Goal: Navigation & Orientation: Find specific page/section

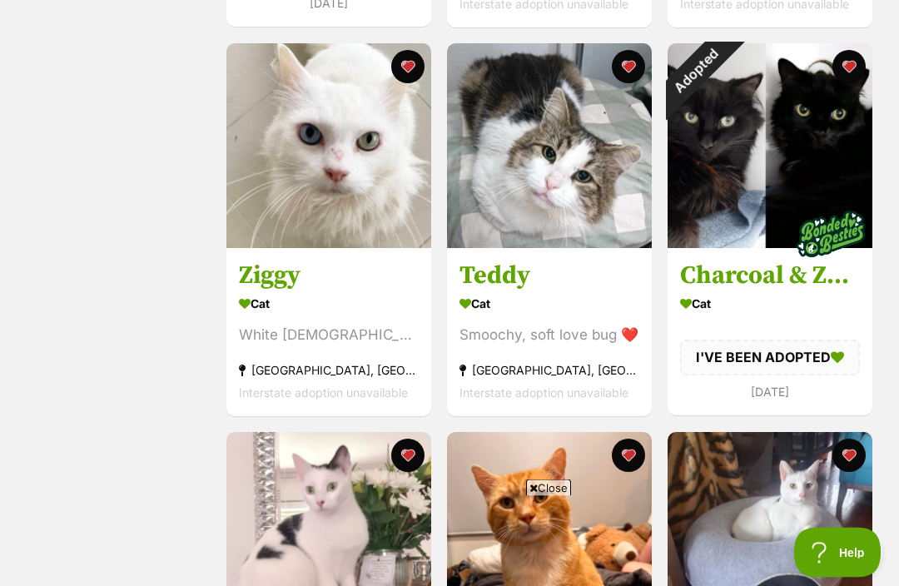
scroll to position [1075, 0]
click at [503, 154] on img at bounding box center [549, 145] width 205 height 205
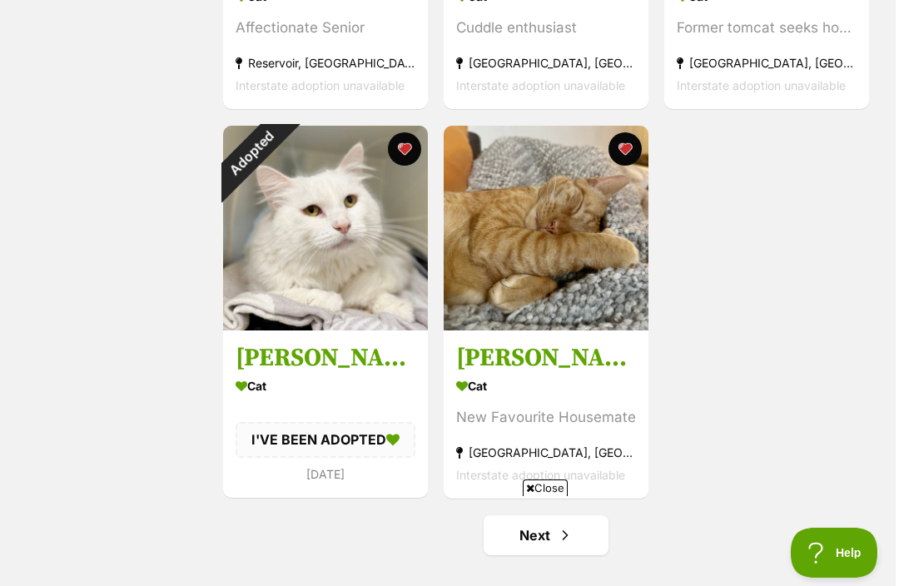
scroll to position [2596, 0]
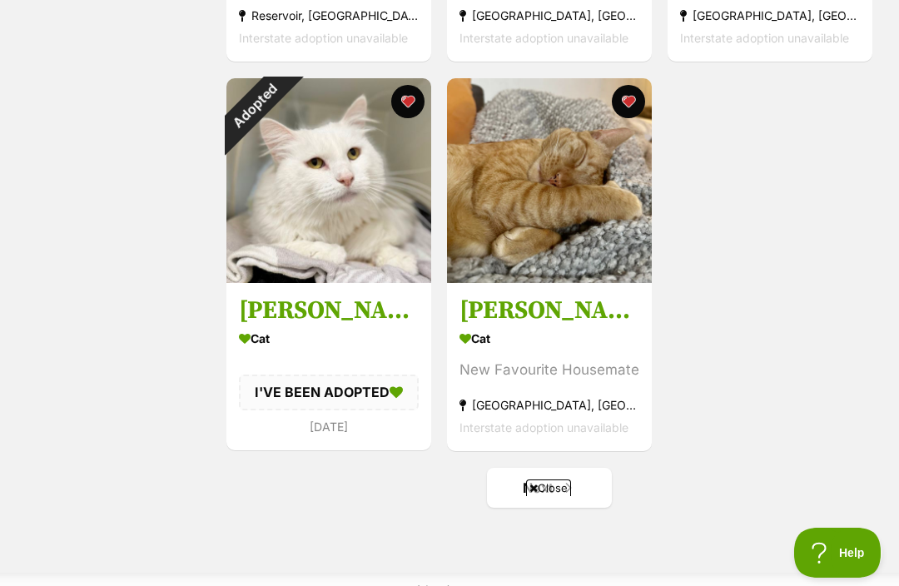
click at [566, 494] on span "Next page" at bounding box center [568, 488] width 17 height 20
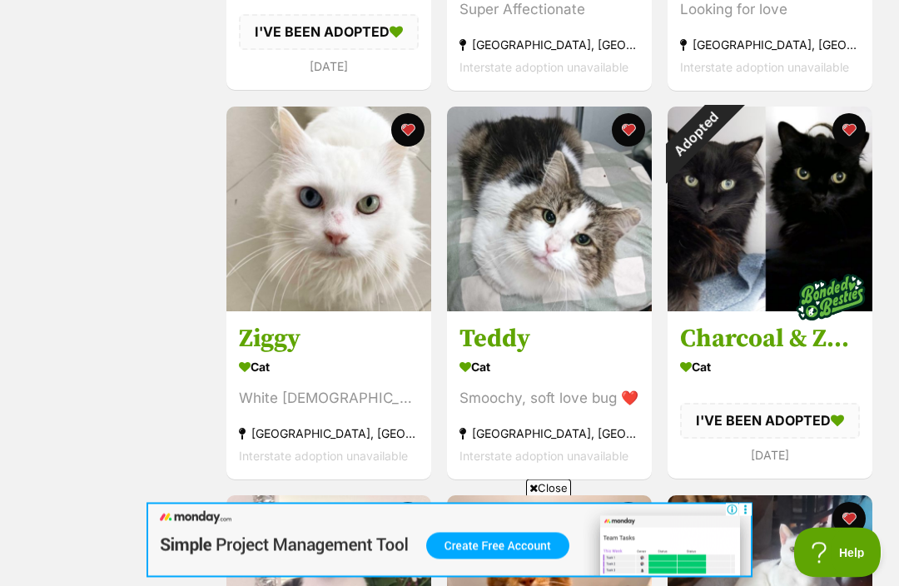
scroll to position [1011, 0]
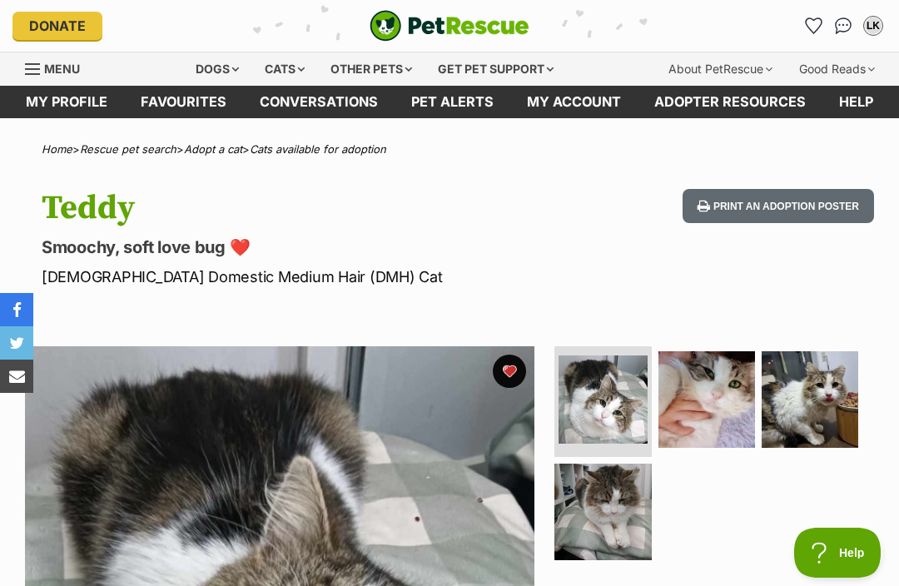
click at [503, 369] on button "favourite" at bounding box center [509, 371] width 33 height 33
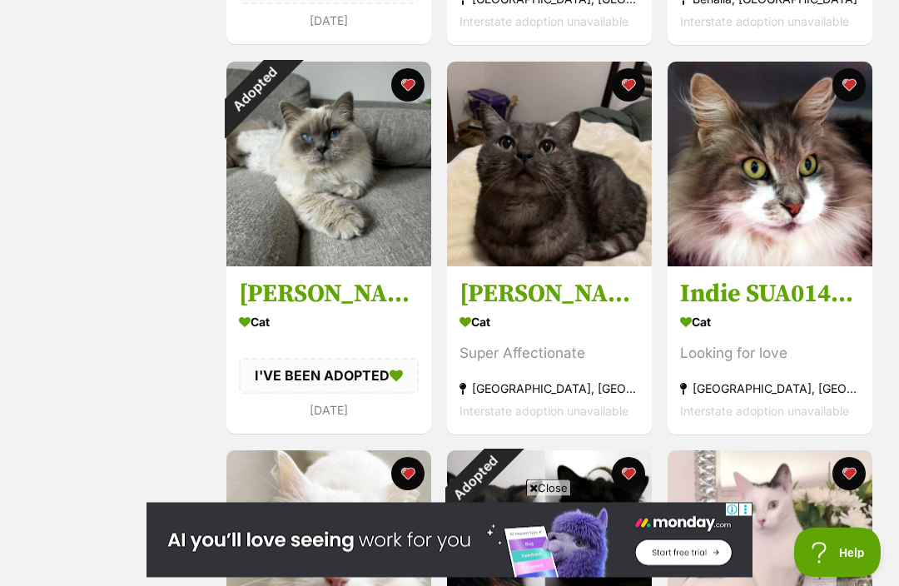
scroll to position [668, 0]
click at [790, 179] on img at bounding box center [769, 164] width 205 height 205
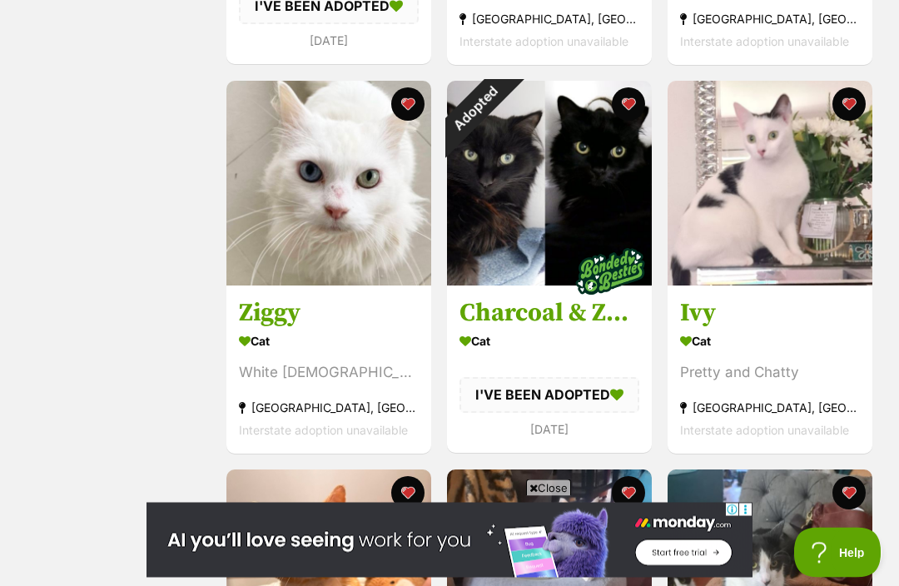
scroll to position [1038, 0]
click at [290, 207] on img at bounding box center [328, 183] width 205 height 205
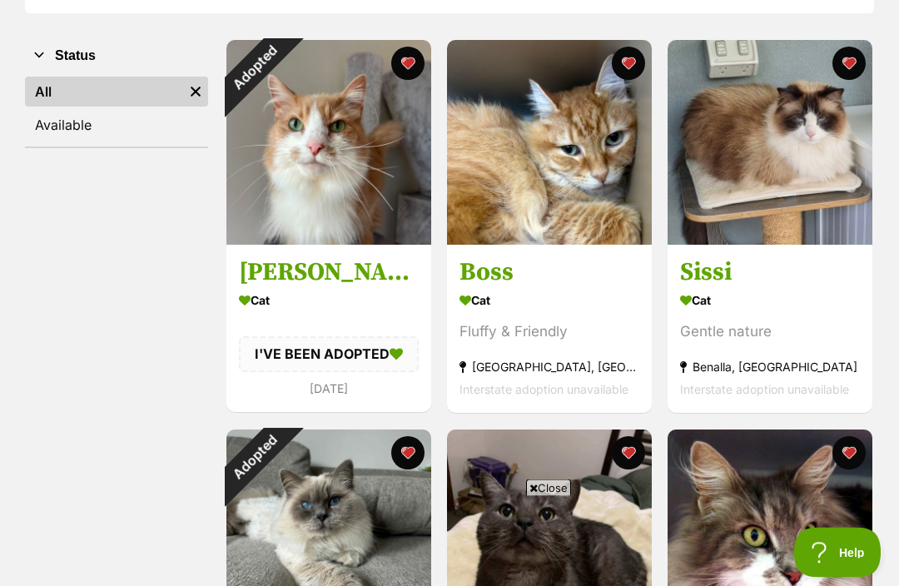
scroll to position [300, 0]
click at [508, 160] on img at bounding box center [549, 142] width 205 height 205
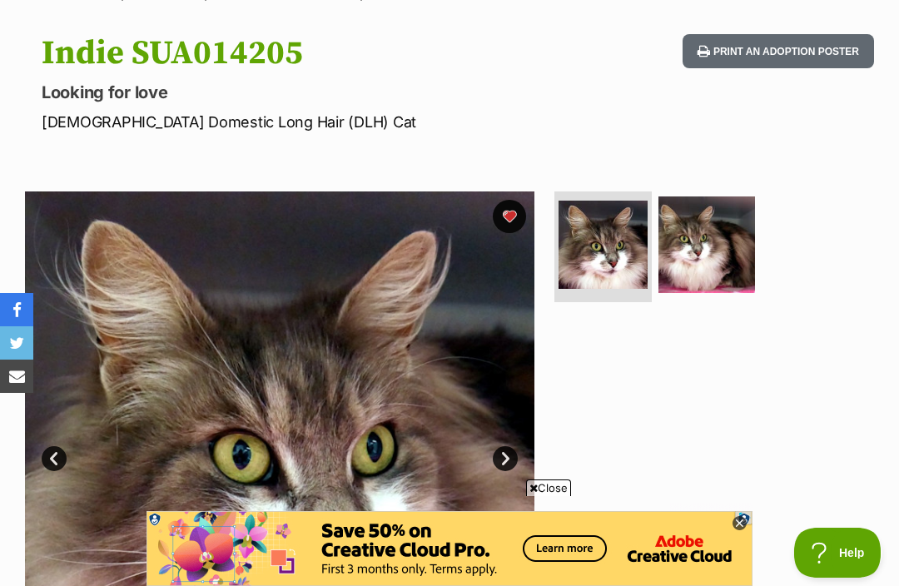
scroll to position [141, 0]
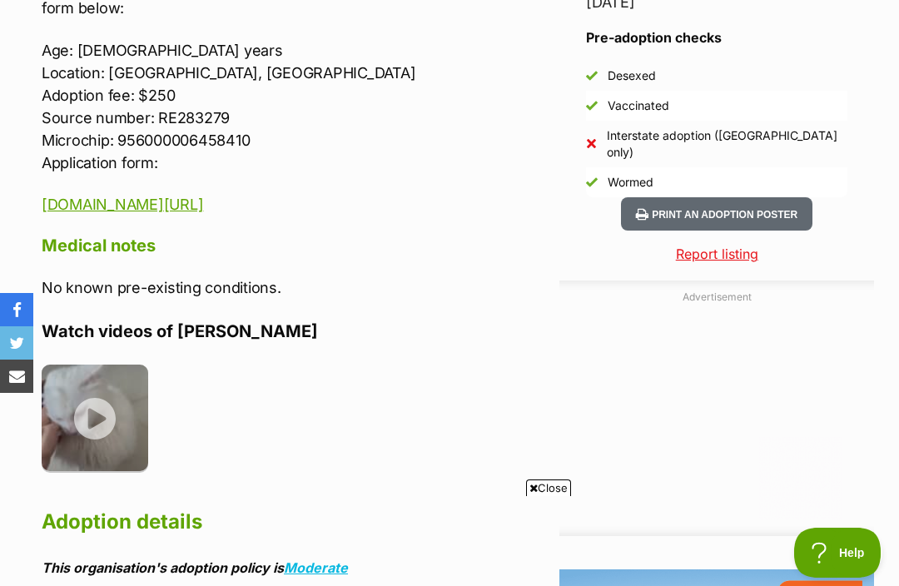
scroll to position [1550, 0]
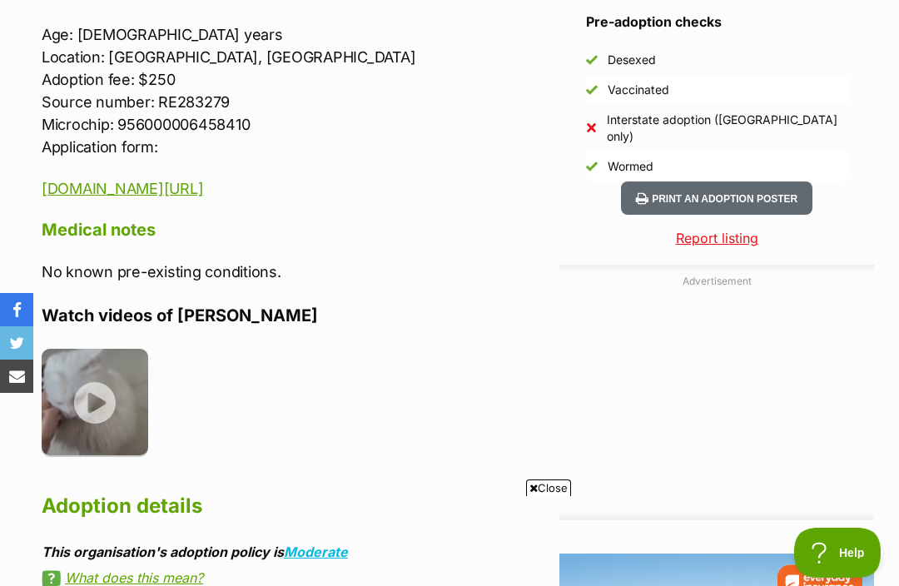
click at [89, 377] on img at bounding box center [95, 402] width 107 height 107
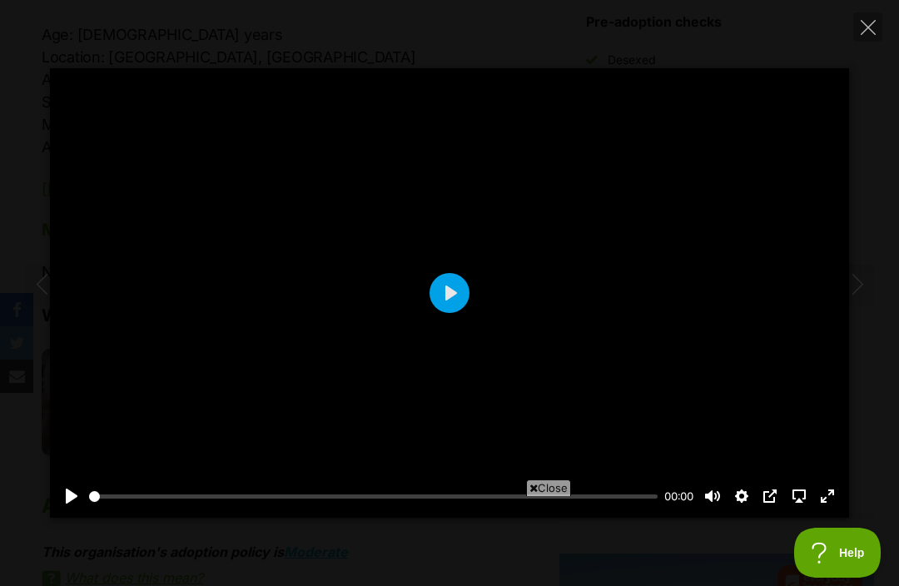
scroll to position [0, 0]
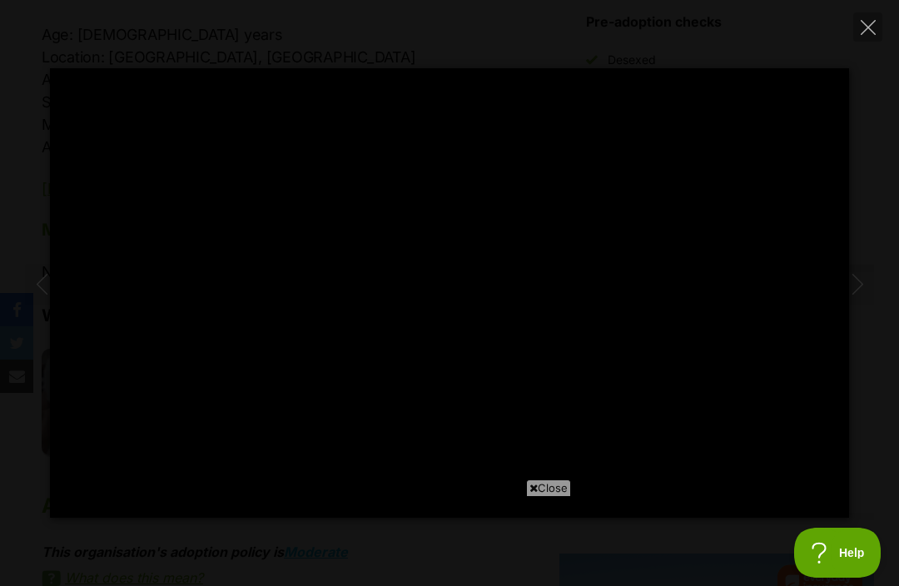
click at [855, 40] on button "Close" at bounding box center [867, 26] width 29 height 29
type input "94.44"
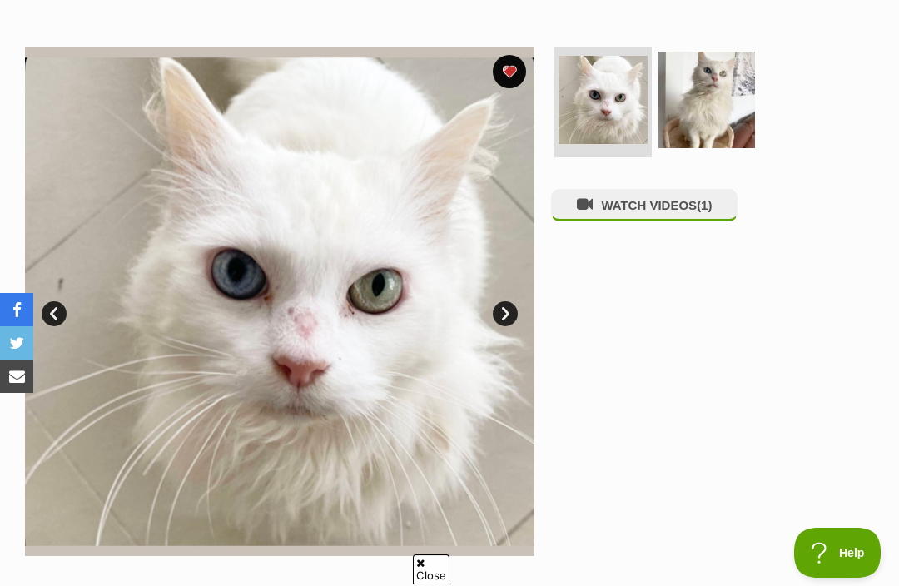
scroll to position [276, 0]
